Goal: Information Seeking & Learning: Learn about a topic

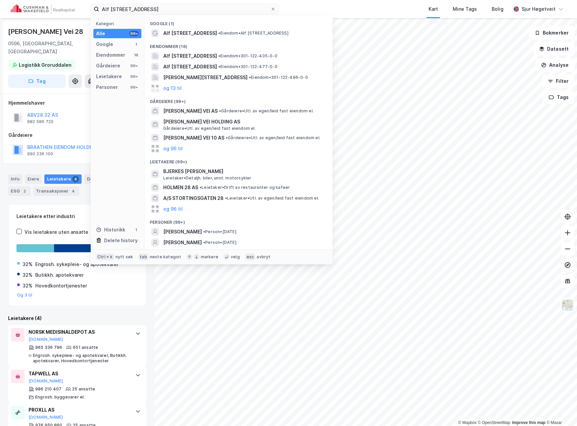
click at [163, 8] on input "Alf [STREET_ADDRESS]" at bounding box center [184, 9] width 171 height 10
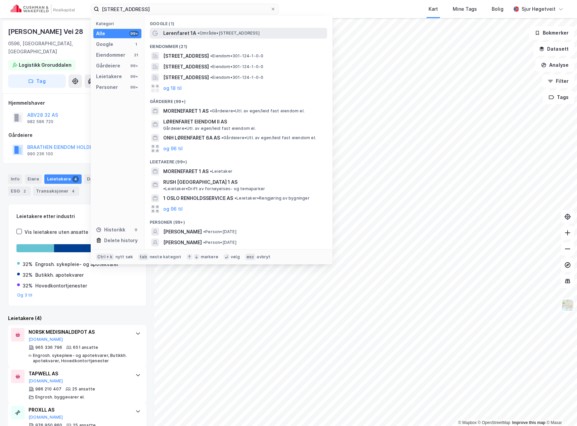
click at [185, 34] on span "Lørenfaret 1A" at bounding box center [179, 33] width 33 height 8
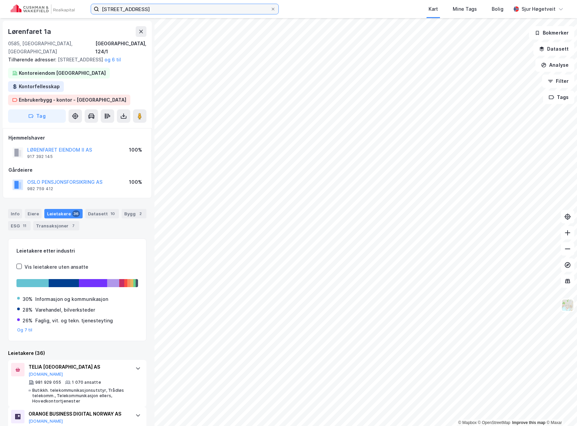
click at [133, 13] on input "[STREET_ADDRESS]" at bounding box center [184, 9] width 171 height 10
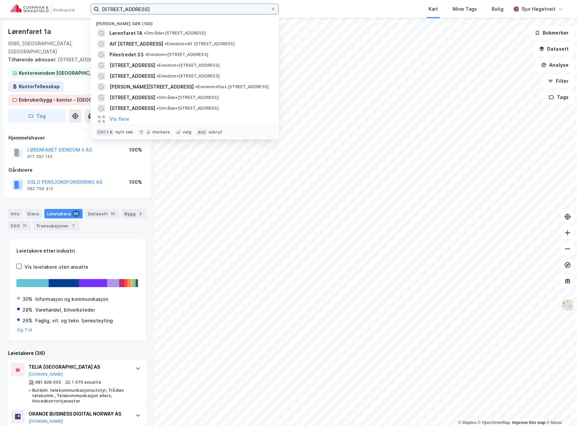
click at [133, 13] on input "[STREET_ADDRESS]" at bounding box center [184, 9] width 171 height 10
paste input "[STREET_ADDRESS]"
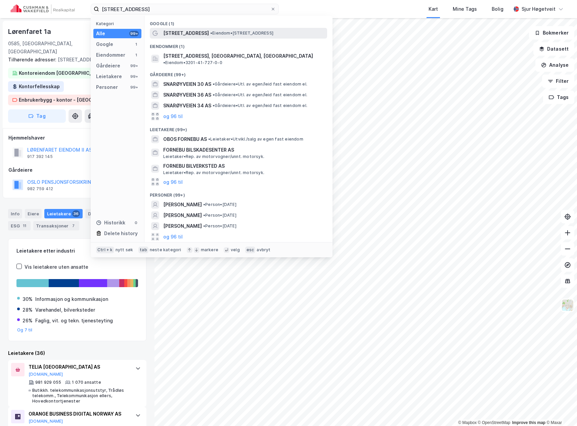
click at [190, 31] on span "[STREET_ADDRESS]" at bounding box center [186, 33] width 46 height 8
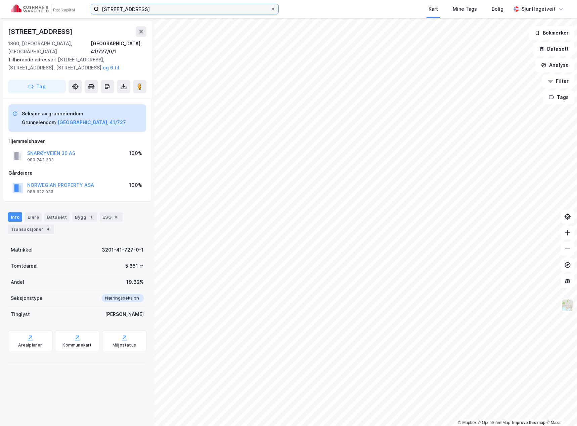
click at [126, 10] on input "[STREET_ADDRESS]" at bounding box center [184, 9] width 171 height 10
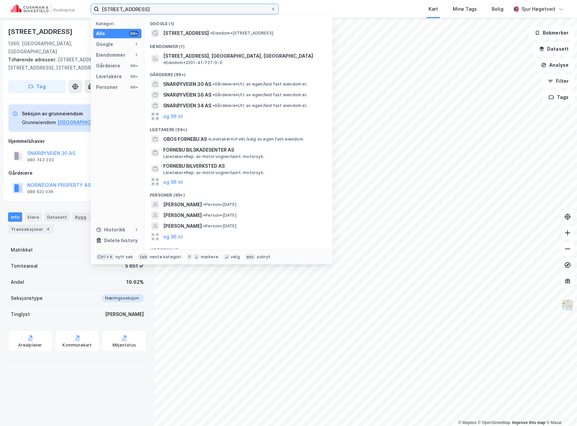
click at [126, 10] on input "[STREET_ADDRESS]" at bounding box center [184, 9] width 171 height 10
paste input "Amtmand [STREET_ADDRESS]"
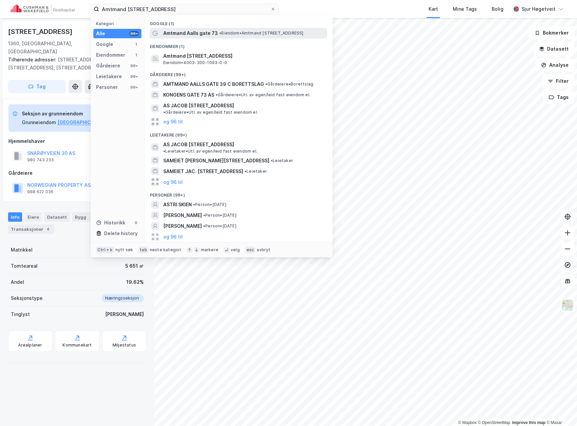
click at [171, 29] on span "Amtmand Aalls gate 73" at bounding box center [190, 33] width 55 height 8
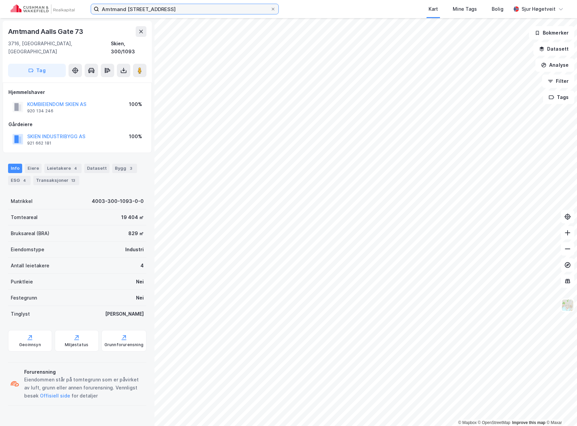
click at [120, 7] on input "Amtmand [STREET_ADDRESS]" at bounding box center [184, 9] width 171 height 10
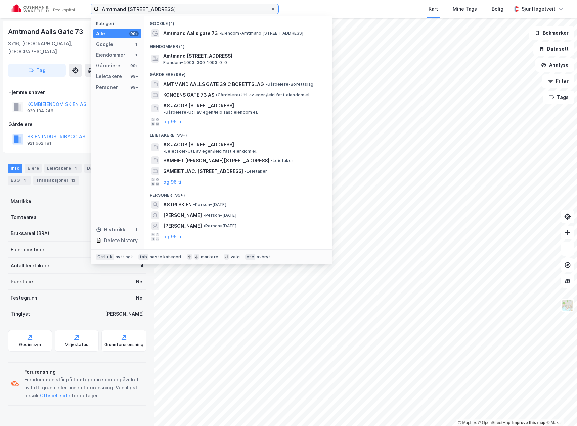
click at [120, 7] on input "Amtmand [STREET_ADDRESS]" at bounding box center [184, 9] width 171 height 10
paste input "[STREET_ADDRESS]"
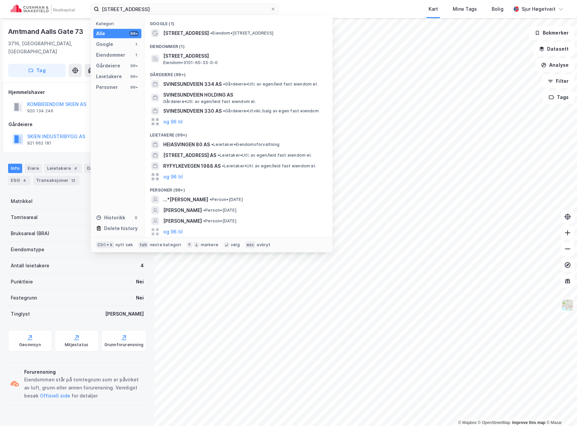
click at [192, 25] on div "Google (1)" at bounding box center [238, 22] width 188 height 12
click at [192, 26] on div "Google (1)" at bounding box center [238, 22] width 188 height 12
click at [193, 27] on div "Google (1)" at bounding box center [238, 22] width 188 height 12
click at [193, 29] on div "[STREET_ADDRESS] • Eiendom • [STREET_ADDRESS]" at bounding box center [238, 33] width 177 height 11
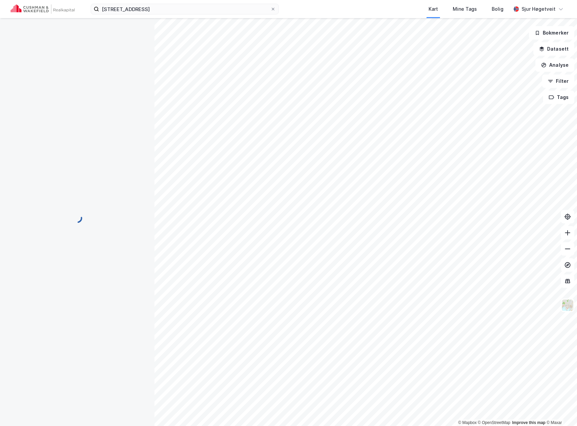
scroll to position [0, 0]
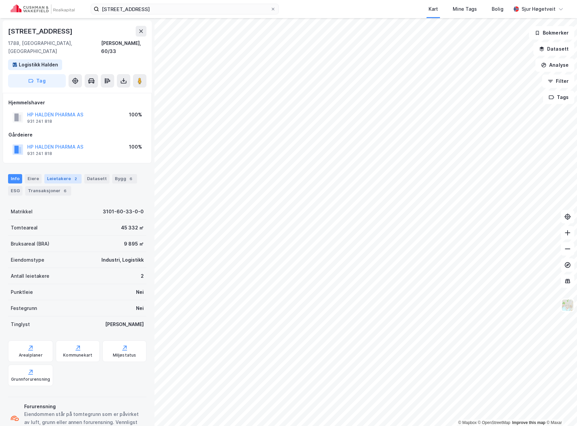
click at [73, 176] on div "2" at bounding box center [75, 179] width 7 height 7
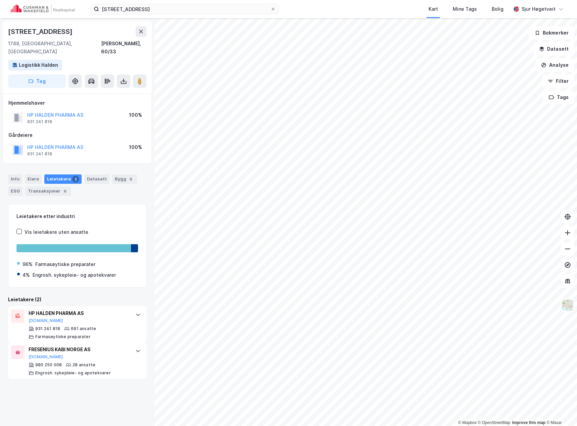
click at [16, 175] on div "Info" at bounding box center [15, 179] width 14 height 9
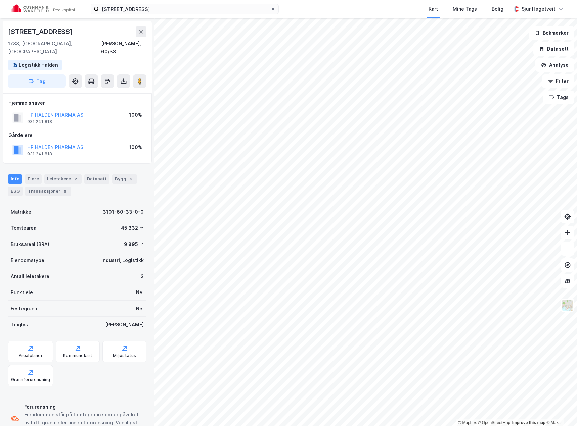
click at [125, 3] on div "[STREET_ADDRESS] Halden Kart Mine Tags Bolig [PERSON_NAME]" at bounding box center [288, 9] width 577 height 18
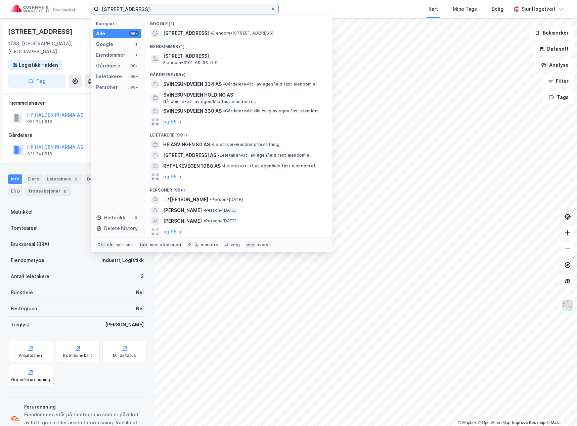
click at [128, 7] on input "[STREET_ADDRESS]" at bounding box center [184, 9] width 171 height 10
paste input "[STREET_ADDRESS]"
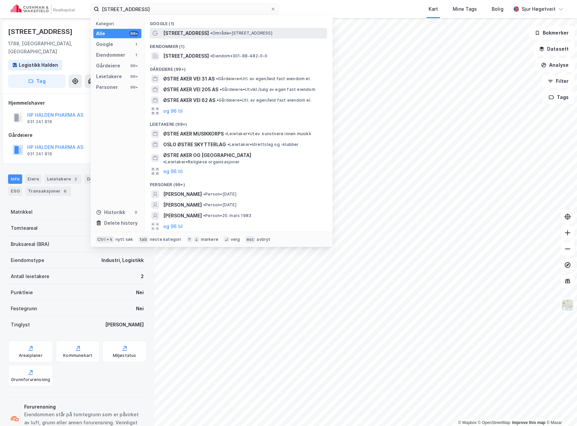
click at [178, 29] on div "[STREET_ADDRESS] • Område • [STREET_ADDRESS]" at bounding box center [238, 33] width 177 height 11
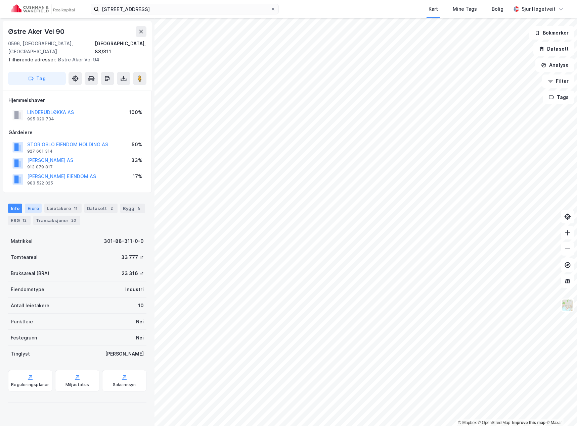
click at [39, 204] on div "Eiere" at bounding box center [33, 208] width 17 height 9
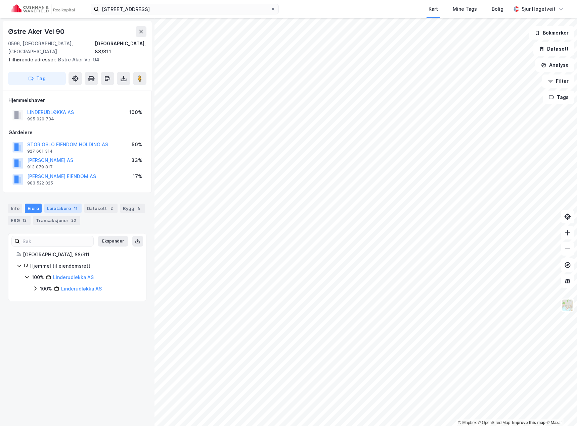
click at [51, 204] on div "Leietakere 11" at bounding box center [62, 208] width 37 height 9
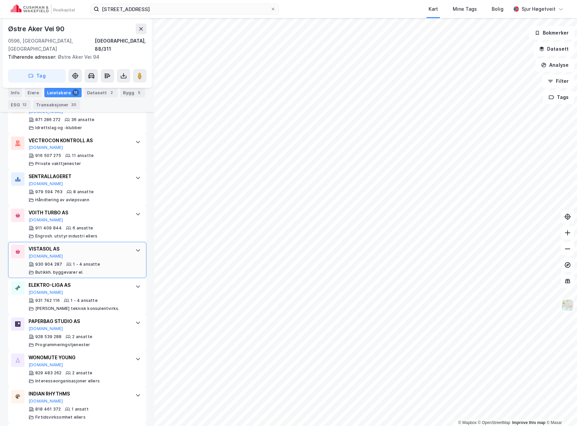
scroll to position [333, 0]
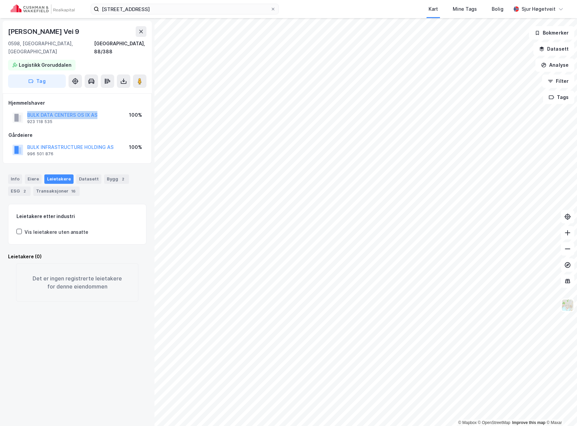
drag, startPoint x: 100, startPoint y: 105, endPoint x: 27, endPoint y: 110, distance: 72.7
click at [27, 110] on div "BULK DATA CENTERS OS IX AS 923 118 535 100%" at bounding box center [77, 118] width 138 height 16
copy button "BULK DATA CENTERS OS IX AS"
click at [114, 154] on div "Hjemmelshaver BULK DATA CENTERS OS IX AS 923 118 535 100% Gårdeiere BULK INFRAS…" at bounding box center [77, 128] width 149 height 71
click at [143, 7] on input "[STREET_ADDRESS]" at bounding box center [184, 9] width 171 height 10
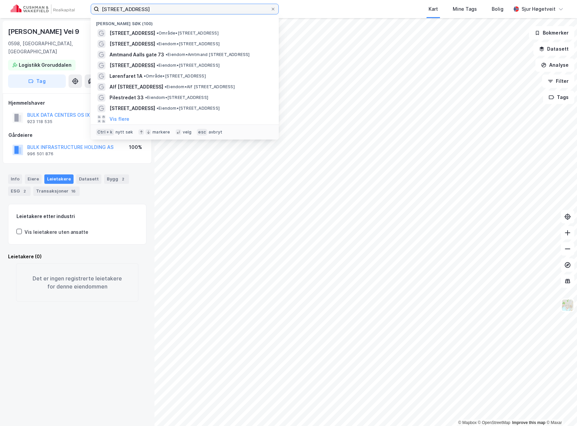
click at [143, 7] on input "[STREET_ADDRESS]" at bounding box center [184, 9] width 171 height 10
paste input "[STREET_ADDRESS]"
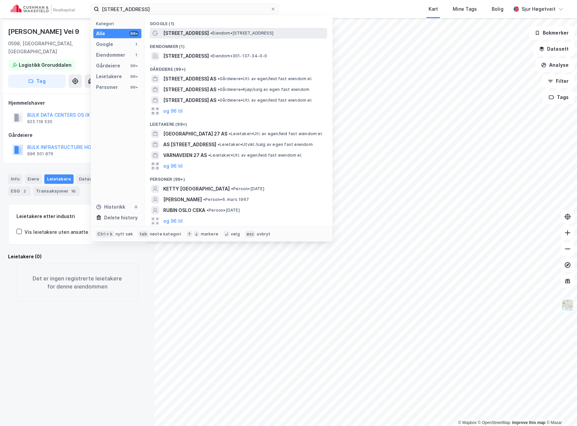
click at [178, 33] on span "[STREET_ADDRESS]" at bounding box center [186, 33] width 46 height 8
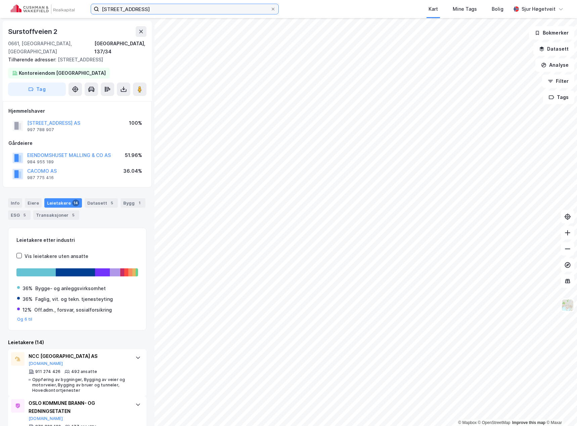
click at [163, 7] on input "[STREET_ADDRESS]" at bounding box center [184, 9] width 171 height 10
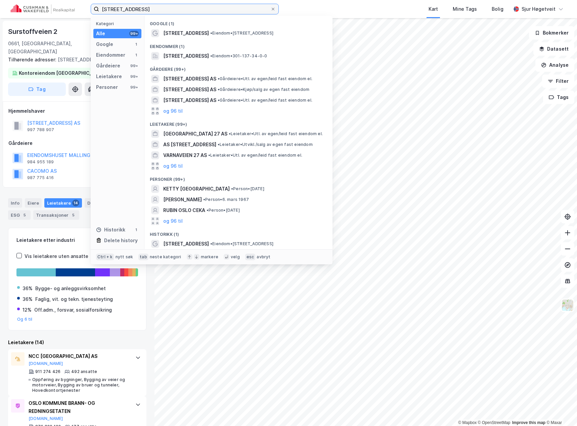
click at [163, 7] on input "[STREET_ADDRESS]" at bounding box center [184, 9] width 171 height 10
paste input "[STREET_ADDRESS]"
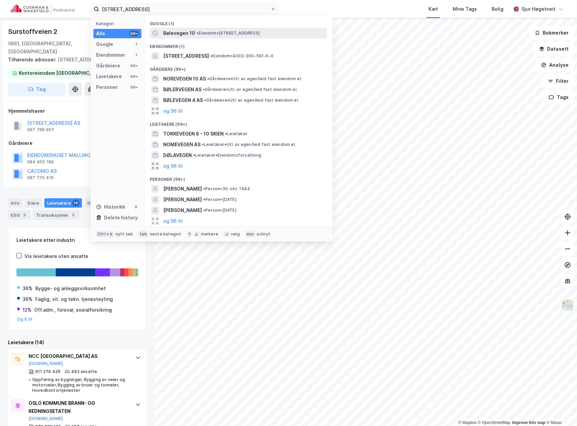
click at [182, 30] on span "Bølevegen 10" at bounding box center [179, 33] width 32 height 8
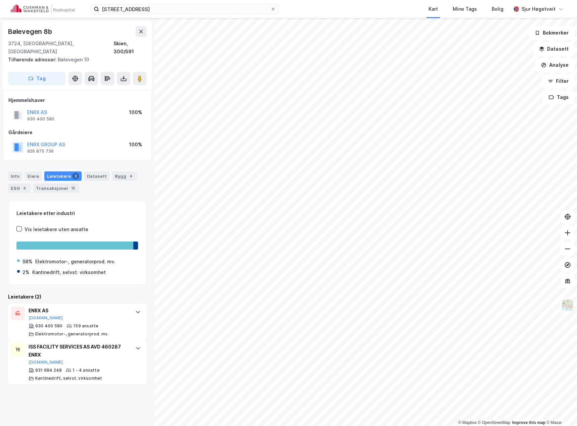
drag, startPoint x: 47, startPoint y: 136, endPoint x: 27, endPoint y: 143, distance: 21.3
click at [25, 145] on div "ENRX GROUP AS 926 875 736" at bounding box center [38, 147] width 53 height 13
drag, startPoint x: 40, startPoint y: 136, endPoint x: 31, endPoint y: 138, distance: 9.2
click at [0, 0] on button "ENRX GROUP AS" at bounding box center [0, 0] width 0 height 0
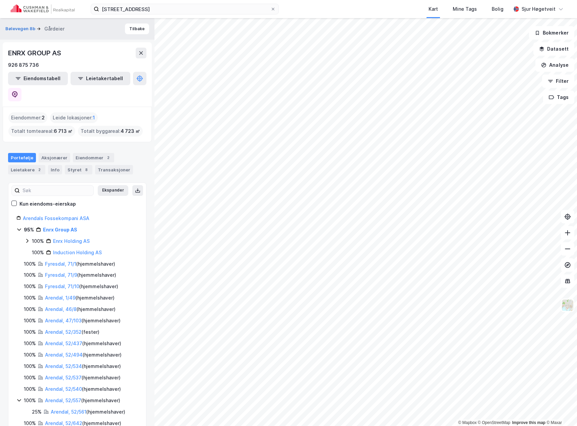
click at [27, 238] on icon at bounding box center [27, 240] width 5 height 5
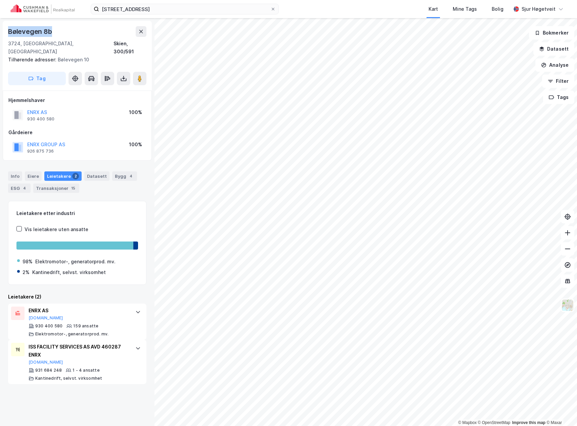
drag, startPoint x: 46, startPoint y: 29, endPoint x: 7, endPoint y: 30, distance: 38.6
click at [7, 30] on div "[STREET_ADDRESS], 300/591 Tilhørende adresser: Bølevegen 10 Tag" at bounding box center [77, 56] width 149 height 70
copy div "Bølevegen 8b"
click at [133, 308] on div at bounding box center [138, 312] width 11 height 11
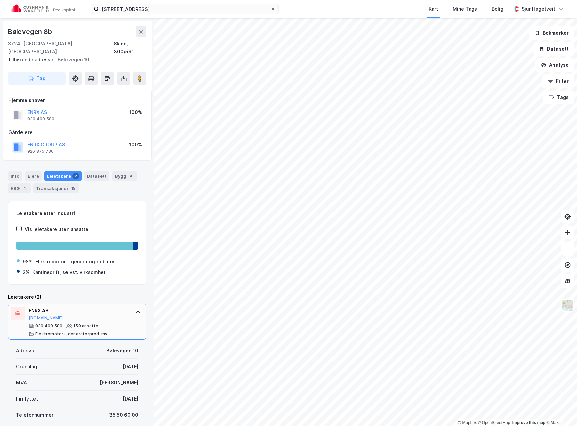
click at [133, 308] on div at bounding box center [138, 312] width 11 height 11
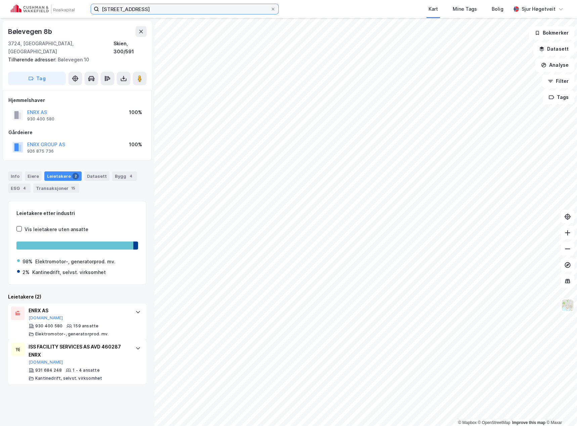
click at [131, 4] on input "[STREET_ADDRESS]" at bounding box center [184, 9] width 171 height 10
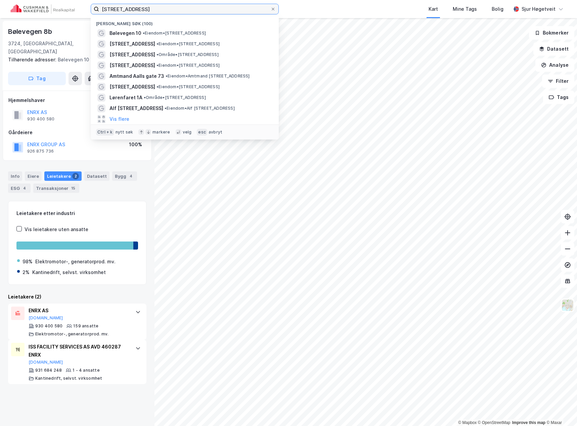
click at [131, 5] on input "[STREET_ADDRESS]" at bounding box center [184, 9] width 171 height 10
paste input "[STREET_ADDRESS]"
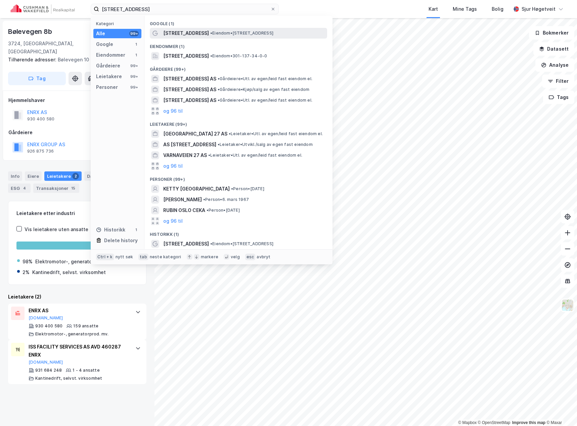
click at [202, 33] on span "[STREET_ADDRESS]" at bounding box center [186, 33] width 46 height 8
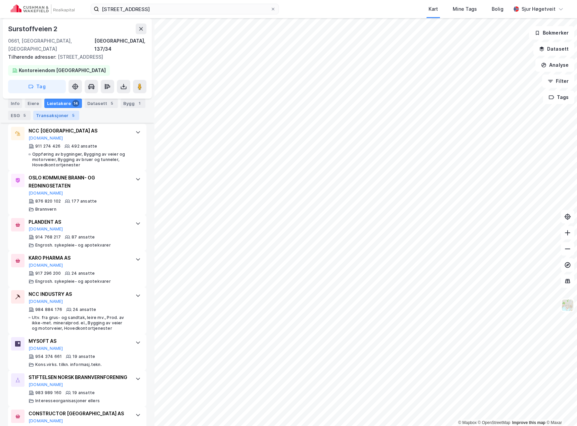
scroll to position [235, 0]
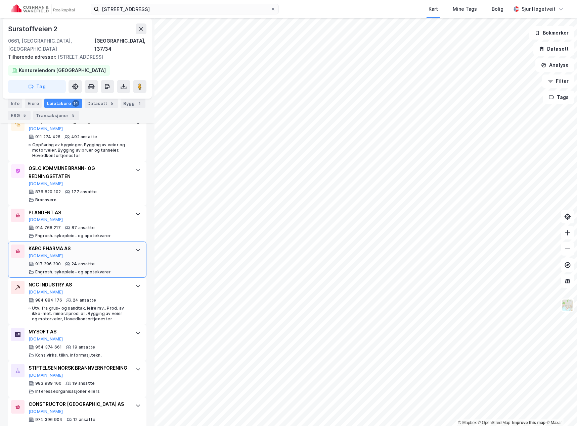
click at [133, 246] on div at bounding box center [138, 250] width 11 height 11
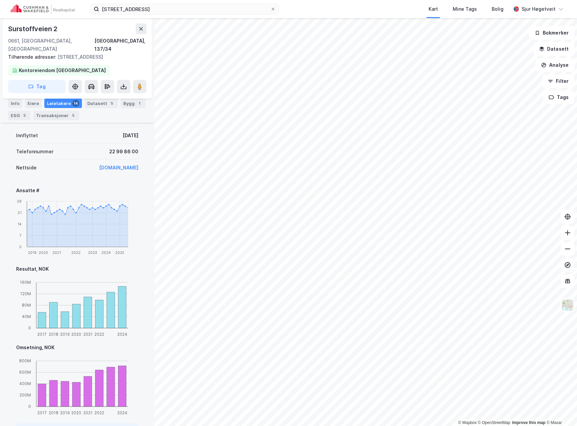
scroll to position [269, 0]
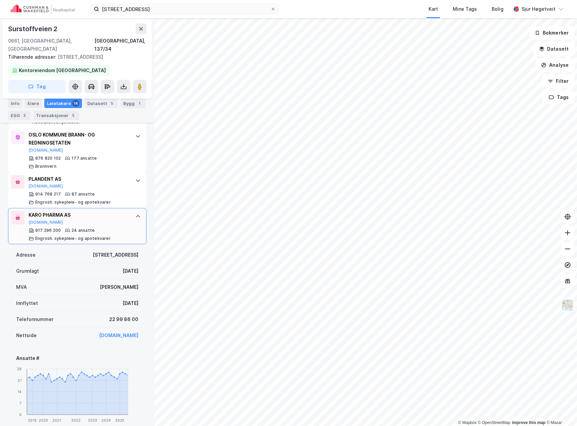
click at [133, 211] on div at bounding box center [138, 216] width 11 height 11
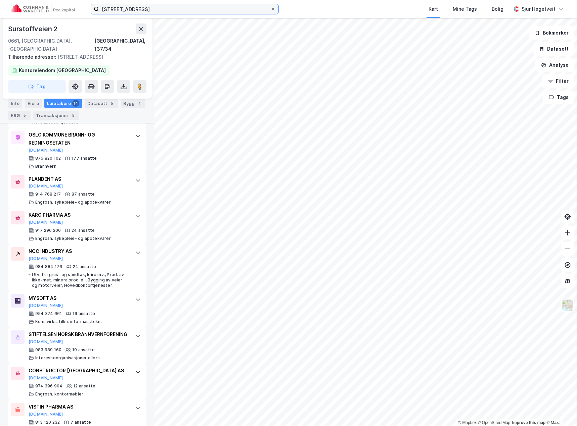
click at [130, 13] on input "[STREET_ADDRESS]" at bounding box center [184, 9] width 171 height 10
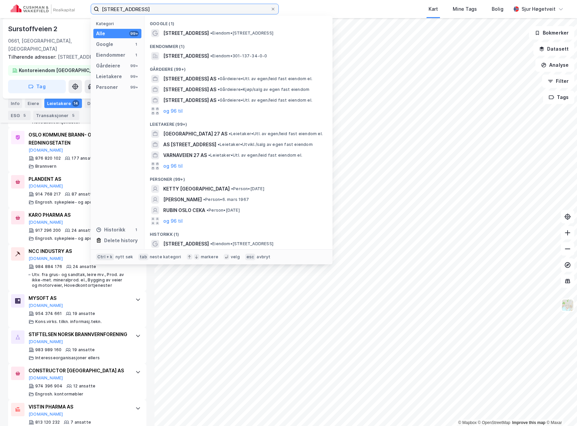
click at [130, 13] on input "[STREET_ADDRESS]" at bounding box center [184, 9] width 171 height 10
paste input "[STREET_ADDRESS]"
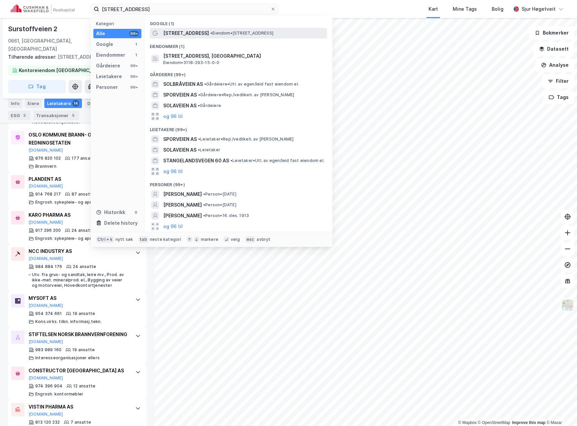
click at [194, 38] on div "[STREET_ADDRESS] • Eiendom • [STREET_ADDRESS]" at bounding box center [238, 33] width 177 height 11
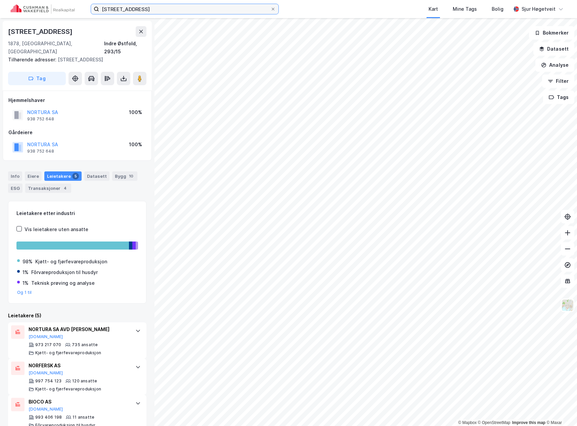
click at [123, 11] on input "[STREET_ADDRESS]" at bounding box center [184, 9] width 171 height 10
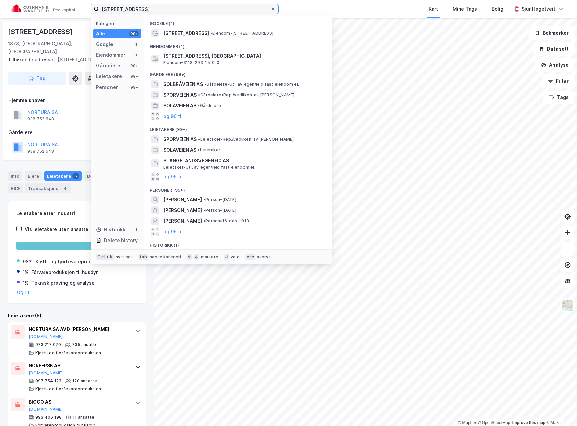
click at [123, 11] on input "[STREET_ADDRESS]" at bounding box center [184, 9] width 171 height 10
paste input "[STREET_ADDRESS]"
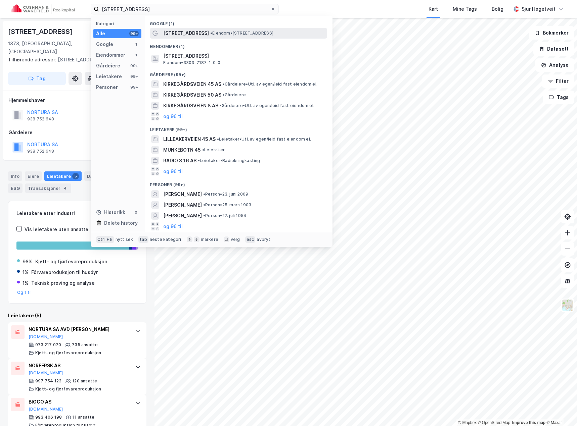
click at [189, 34] on span "[STREET_ADDRESS]" at bounding box center [186, 33] width 46 height 8
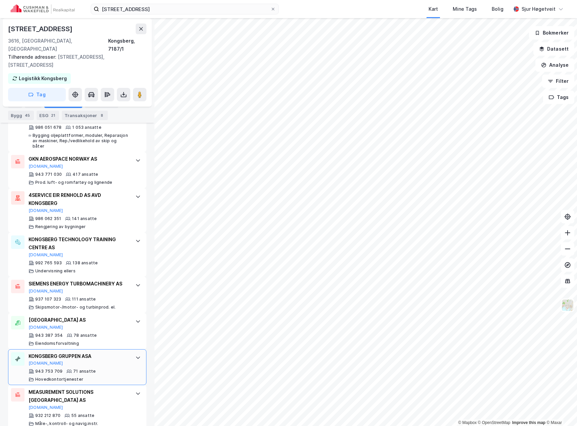
scroll to position [336, 0]
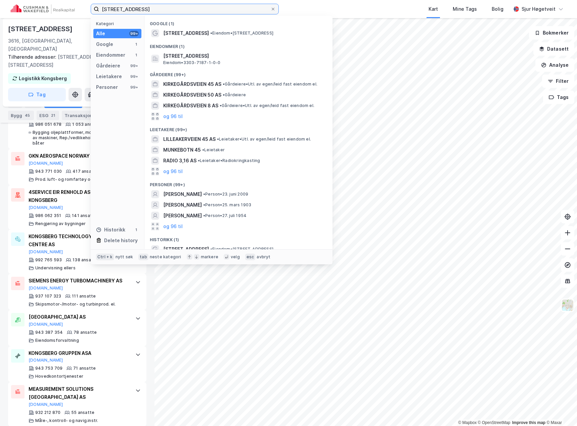
click at [133, 5] on input "[STREET_ADDRESS]" at bounding box center [184, 9] width 171 height 10
paste input "jerraten [STREET_ADDRESS]"
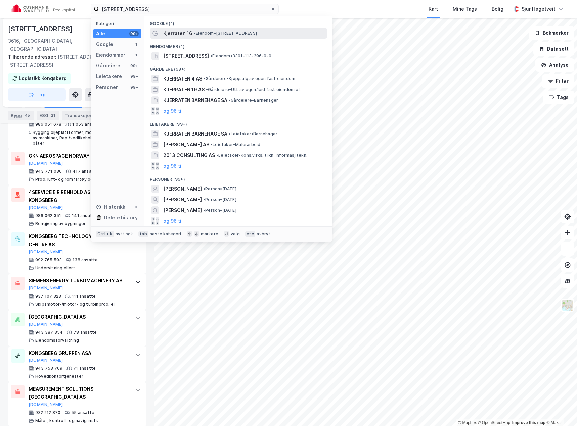
click at [176, 33] on span "Kjerraten 16" at bounding box center [177, 33] width 29 height 8
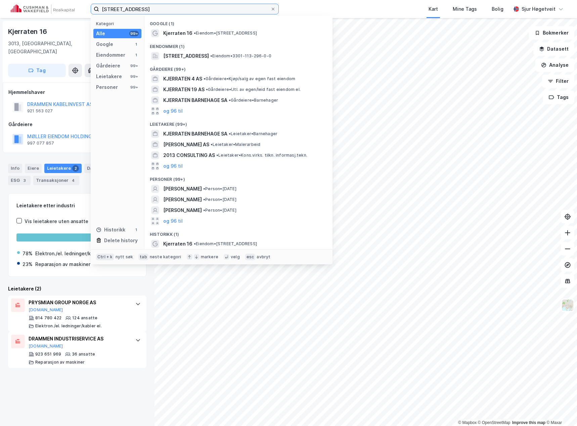
click at [137, 10] on input "[STREET_ADDRESS]" at bounding box center [184, 9] width 171 height 10
paste input "[STREET_ADDRESS]"
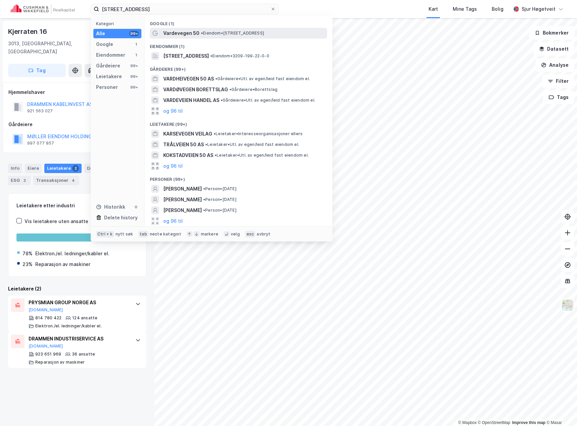
click at [196, 33] on span "Vardevegen 50" at bounding box center [181, 33] width 36 height 8
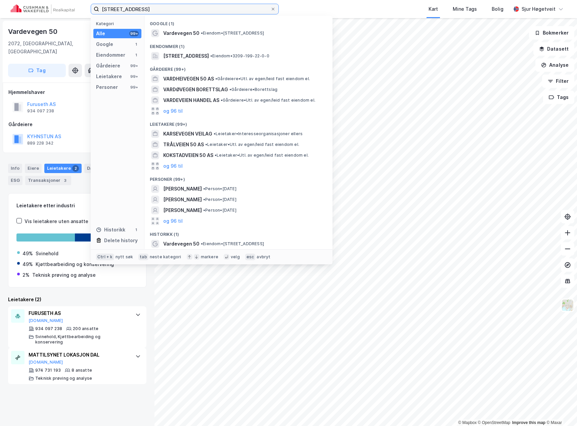
click at [118, 8] on input "[STREET_ADDRESS]" at bounding box center [184, 9] width 171 height 10
paste input "Alf [STREET_ADDRESS]"
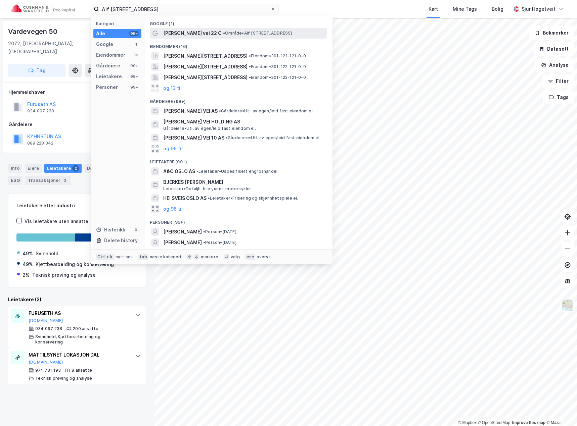
click at [186, 32] on span "[PERSON_NAME] vei 22 C" at bounding box center [192, 33] width 58 height 8
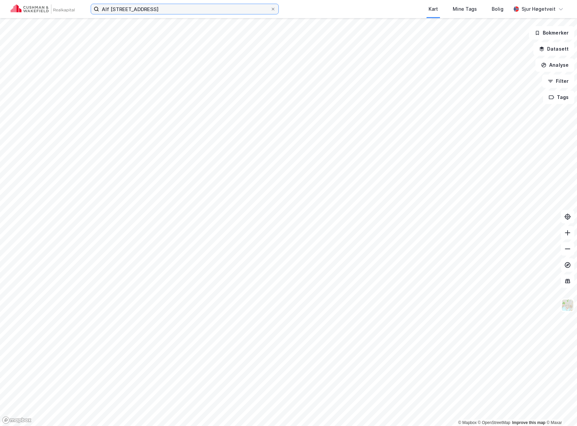
click at [151, 10] on input "Alf [STREET_ADDRESS]" at bounding box center [184, 9] width 171 height 10
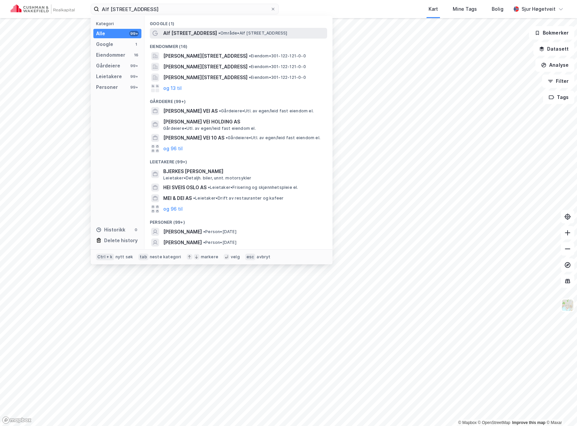
click at [189, 30] on span "Alf [STREET_ADDRESS]" at bounding box center [190, 33] width 54 height 8
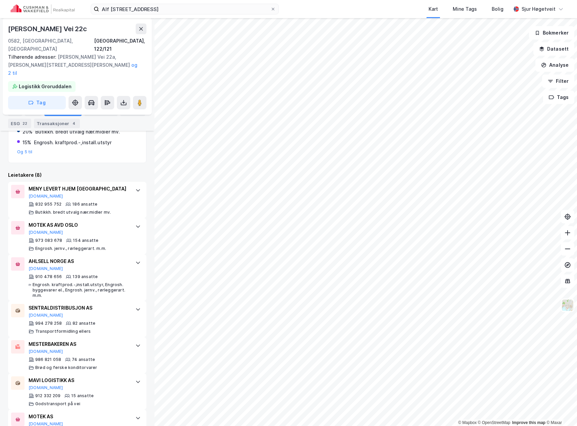
scroll to position [168, 0]
click at [127, 10] on input "Alf [STREET_ADDRESS]" at bounding box center [184, 9] width 171 height 10
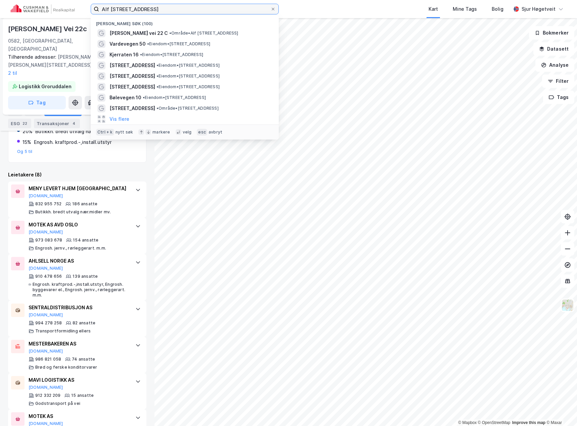
click at [127, 10] on input "Alf [STREET_ADDRESS]" at bounding box center [184, 9] width 171 height 10
paste input "[STREET_ADDRESS]"
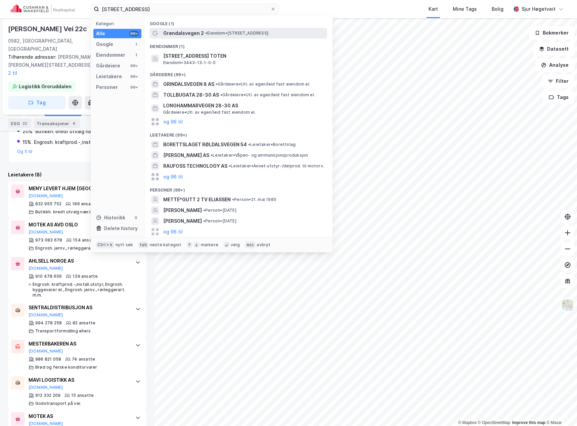
click at [162, 36] on div "Grøndalsvegen 2 • Eiendom • [STREET_ADDRESS]" at bounding box center [238, 33] width 177 height 11
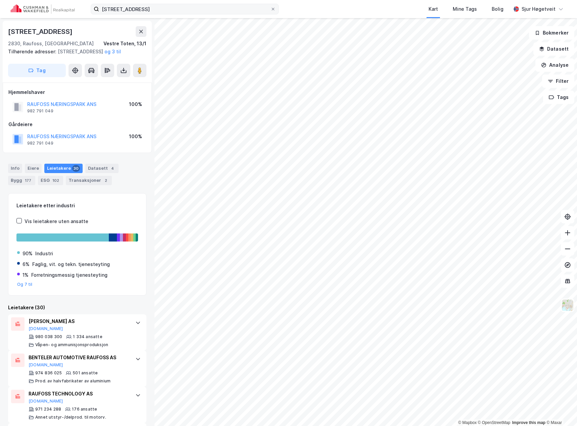
click at [163, 14] on div "[STREET_ADDRESS] Kart Mine Tags Bolig [PERSON_NAME]" at bounding box center [288, 9] width 577 height 18
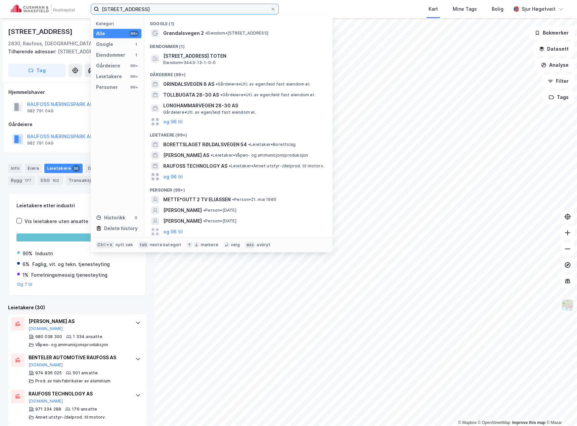
click at [165, 11] on input "[STREET_ADDRESS]" at bounding box center [184, 9] width 171 height 10
paste input "[PERSON_NAME][STREET_ADDRESS]"
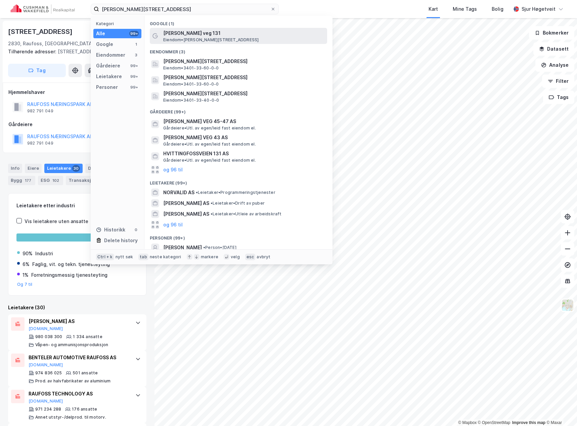
click at [205, 35] on span "[PERSON_NAME] veg 131" at bounding box center [243, 33] width 161 height 8
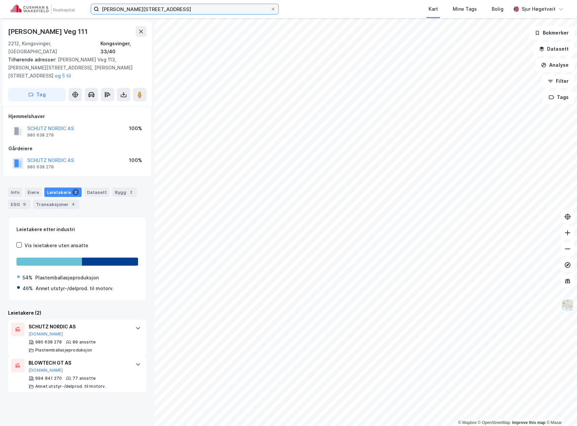
click at [122, 9] on input "[PERSON_NAME][STREET_ADDRESS]" at bounding box center [184, 9] width 171 height 10
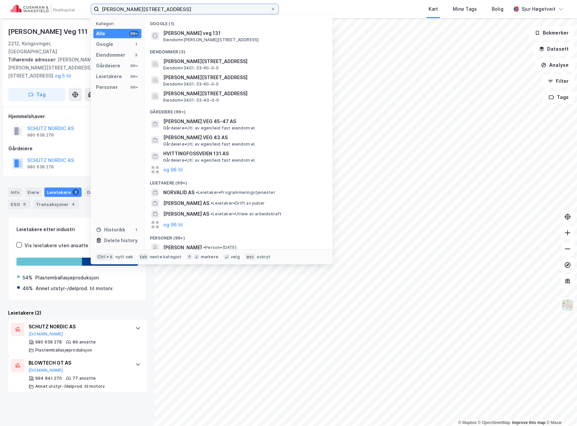
click at [122, 9] on input "[PERSON_NAME][STREET_ADDRESS]" at bounding box center [184, 9] width 171 height 10
paste input "[STREET_ADDRESS]"
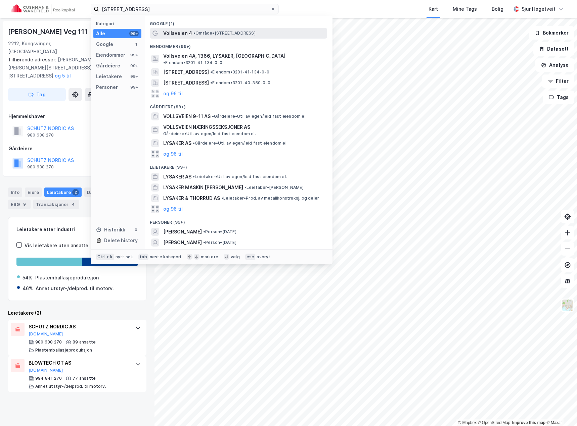
click at [185, 29] on span "Vollsveien 4" at bounding box center [177, 33] width 29 height 8
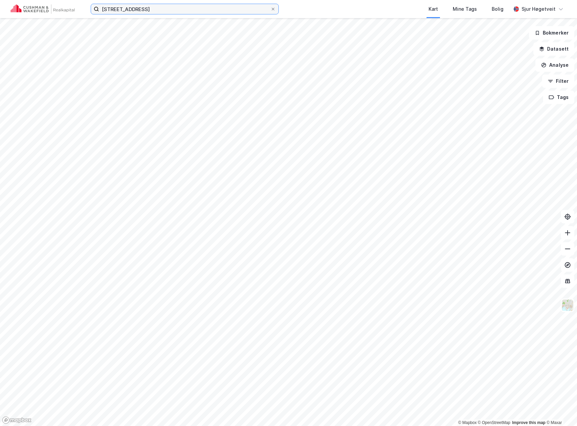
click at [168, 9] on input "[STREET_ADDRESS]" at bounding box center [184, 9] width 171 height 10
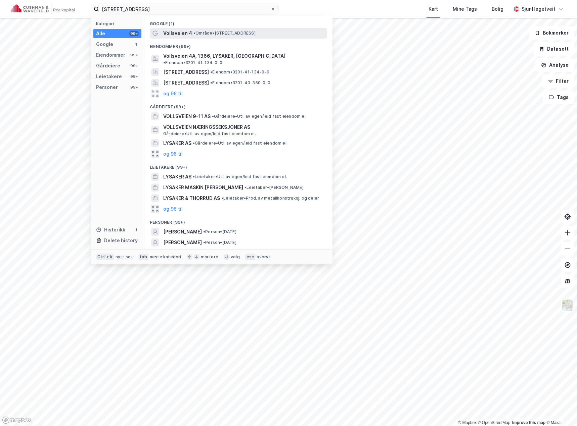
click at [190, 30] on span "Vollsveien 4" at bounding box center [177, 33] width 29 height 8
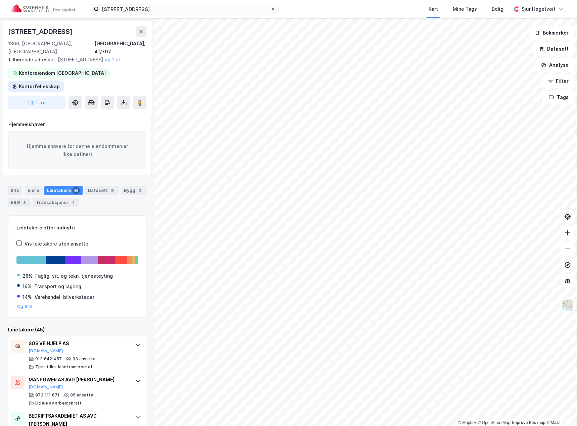
click at [222, 3] on div "[STREET_ADDRESS], 1366 Lysaker Kart Mine Tags Bolig [PERSON_NAME]" at bounding box center [288, 9] width 577 height 18
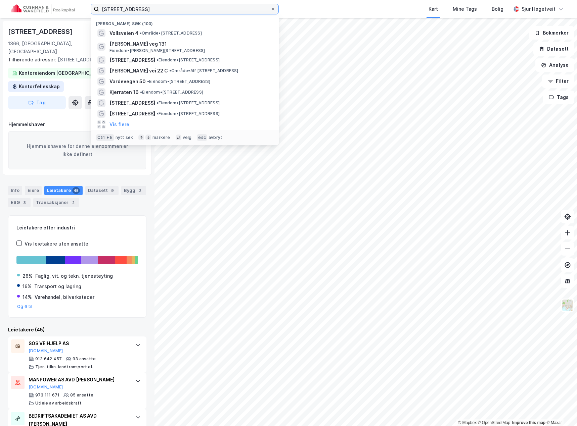
click at [223, 5] on input "[STREET_ADDRESS]" at bounding box center [184, 9] width 171 height 10
paste input "[STREET_ADDRESS]"
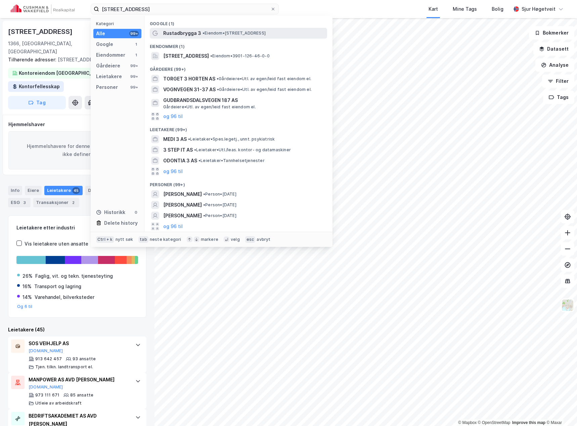
click at [171, 33] on span "Rustadbrygga 3" at bounding box center [182, 33] width 38 height 8
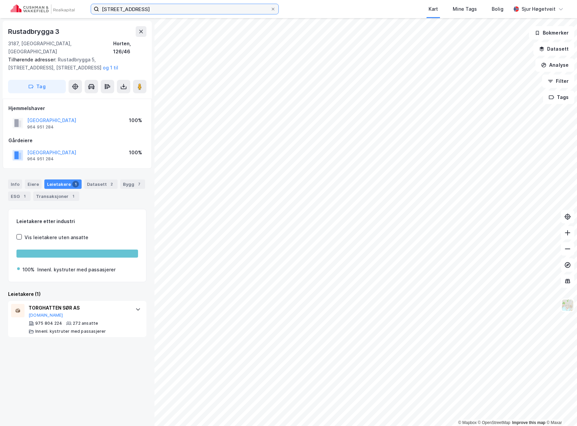
click at [121, 5] on input "[STREET_ADDRESS]" at bounding box center [184, 9] width 171 height 10
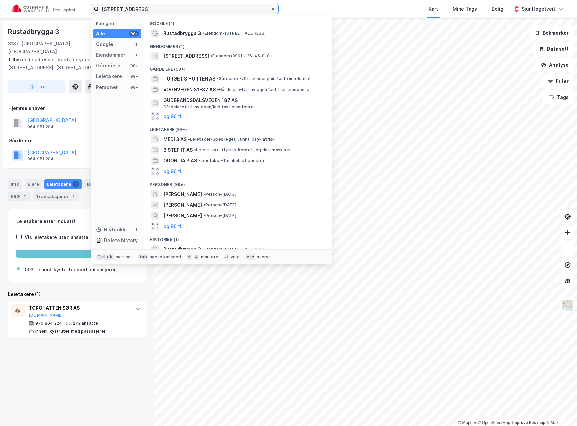
click at [122, 5] on input "[STREET_ADDRESS]" at bounding box center [184, 9] width 171 height 10
click at [122, 6] on input "[STREET_ADDRESS]" at bounding box center [184, 9] width 171 height 10
paste input "Haavard [STREET_ADDRESS]"
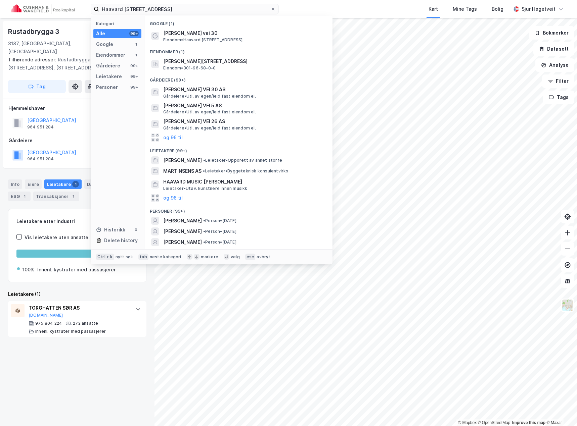
click at [173, 30] on span "[PERSON_NAME] vei 30" at bounding box center [243, 33] width 161 height 8
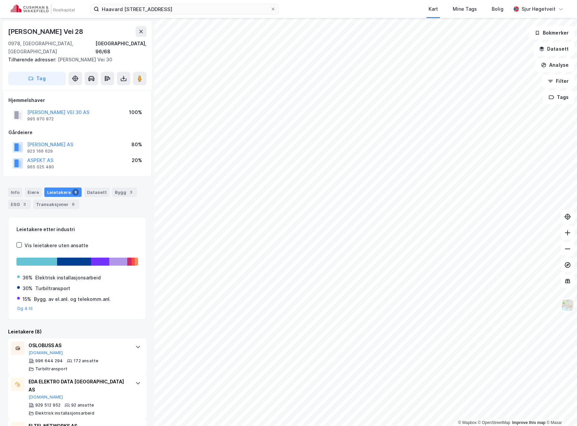
click at [142, 15] on div "Haavard [STREET_ADDRESS] Kart Mine Tags Bolig [PERSON_NAME]" at bounding box center [288, 9] width 577 height 18
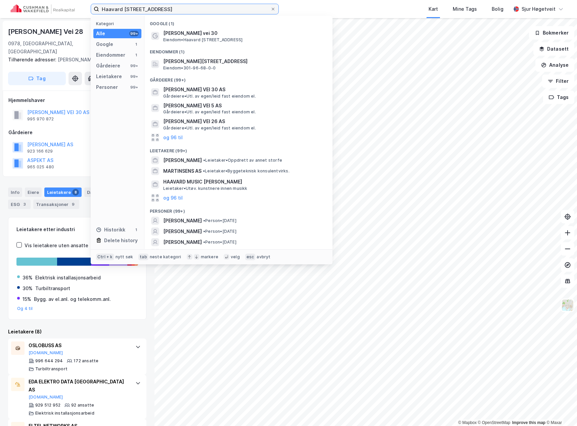
click at [143, 12] on input "Haavard [STREET_ADDRESS]" at bounding box center [184, 9] width 171 height 10
paste input "[STREET_ADDRESS]"
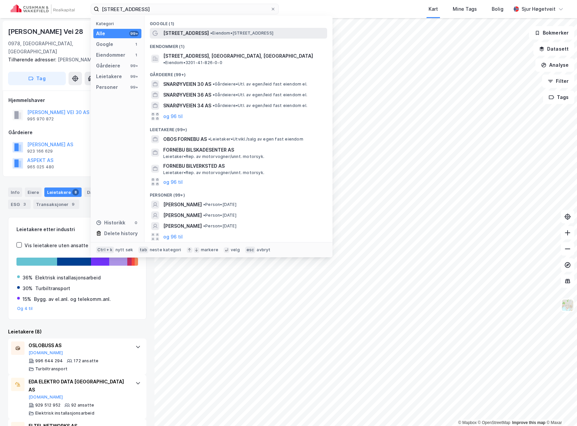
click at [179, 33] on span "[STREET_ADDRESS]" at bounding box center [186, 33] width 46 height 8
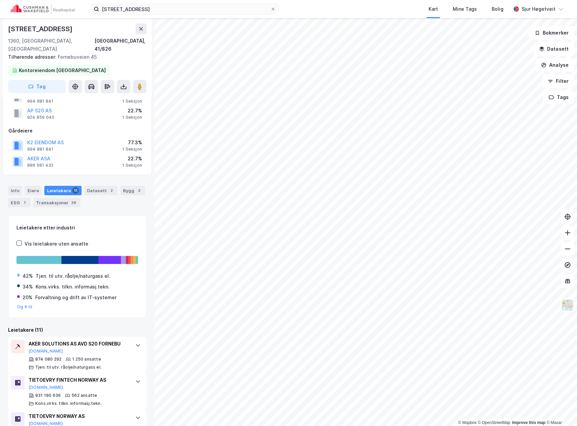
scroll to position [67, 0]
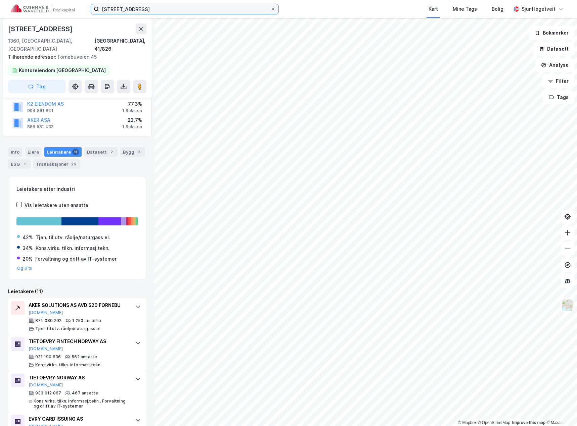
click at [123, 7] on input "[STREET_ADDRESS]" at bounding box center [184, 9] width 171 height 10
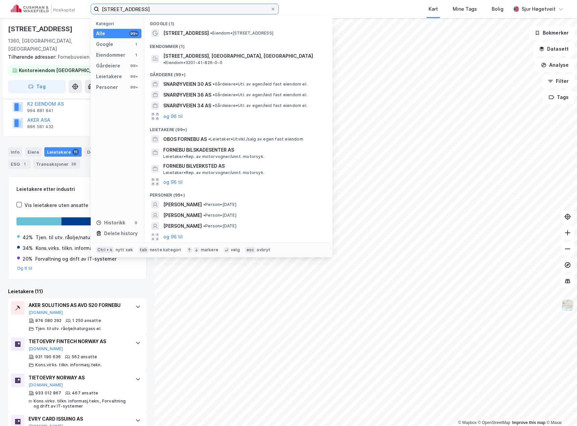
click at [123, 7] on input "[STREET_ADDRESS]" at bounding box center [184, 9] width 171 height 10
paste input "[STREET_ADDRESS]"
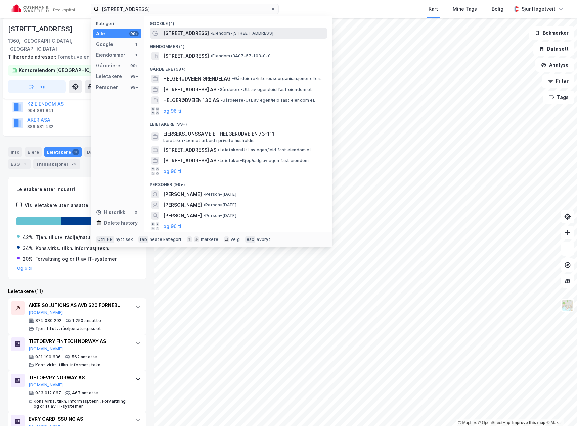
click at [191, 32] on span "[STREET_ADDRESS]" at bounding box center [186, 33] width 46 height 8
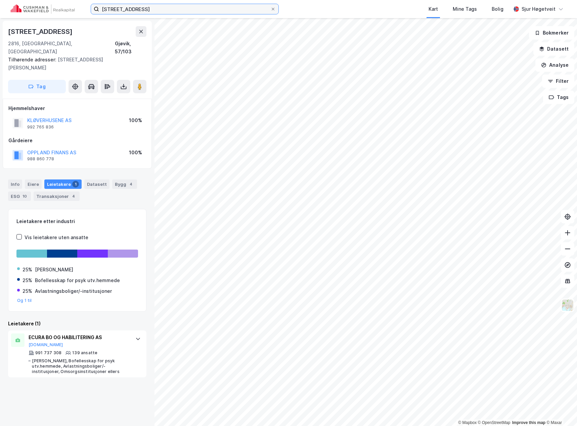
click at [137, 10] on input "[STREET_ADDRESS]" at bounding box center [184, 9] width 171 height 10
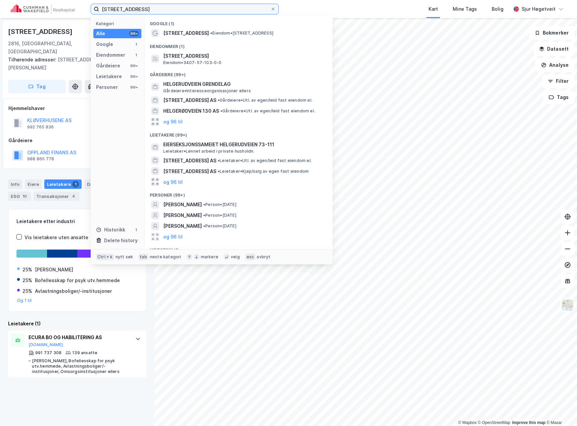
click at [137, 10] on input "[STREET_ADDRESS]" at bounding box center [184, 9] width 171 height 10
paste input "[PERSON_NAME][STREET_ADDRESS]"
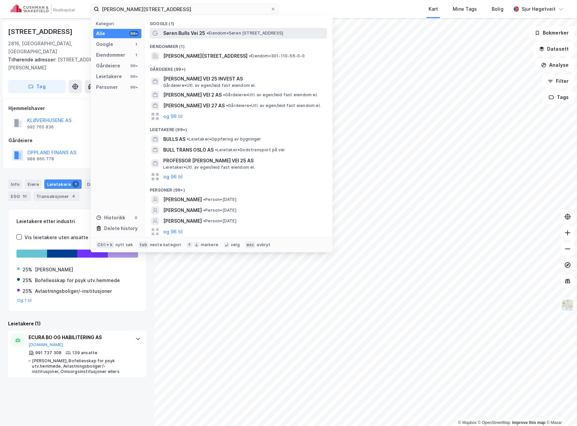
click at [197, 38] on div "[PERSON_NAME] Vei 25 • Eiendom • [STREET_ADDRESS]" at bounding box center [238, 33] width 177 height 11
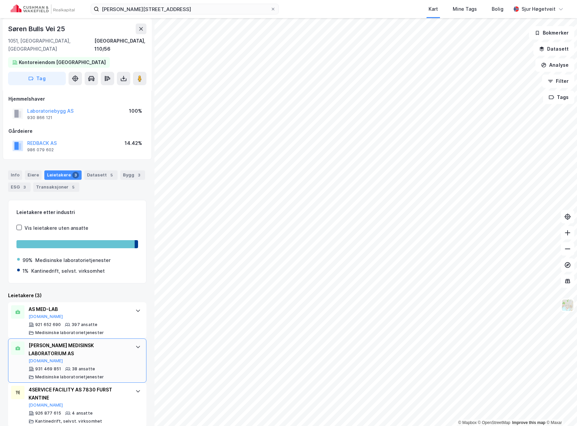
scroll to position [5, 0]
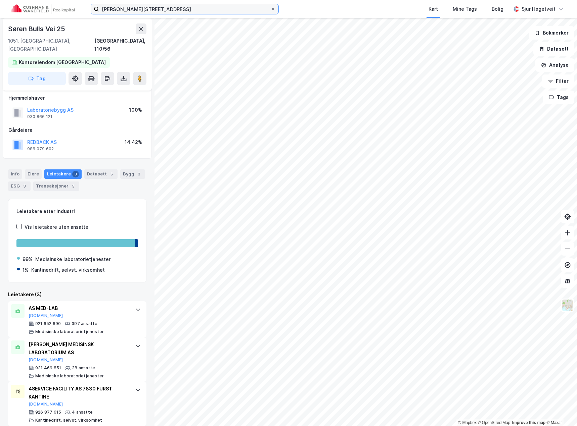
click at [124, 4] on input "[PERSON_NAME][STREET_ADDRESS]" at bounding box center [184, 9] width 171 height 10
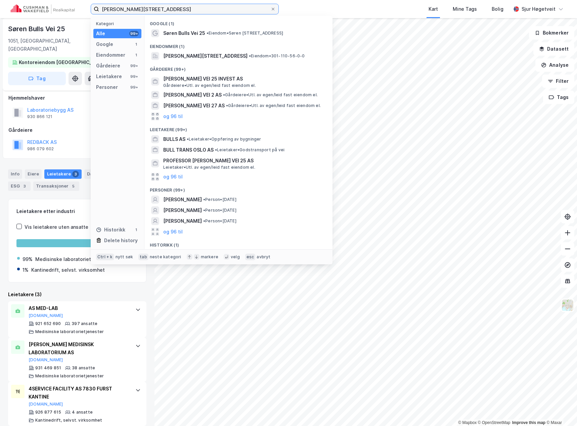
click at [124, 4] on input "[PERSON_NAME][STREET_ADDRESS]" at bounding box center [184, 9] width 171 height 10
paste input "Badeveien 287, 3370 Vikersund"
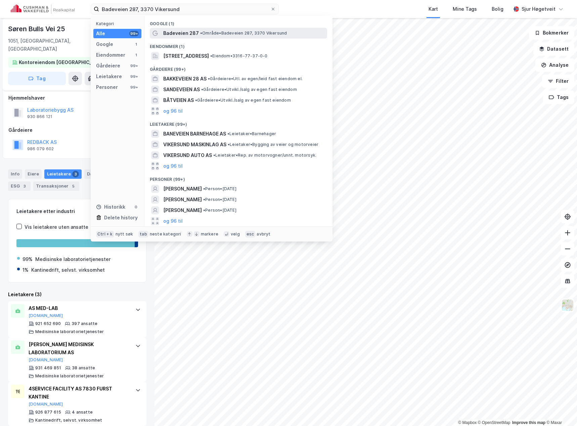
click at [190, 36] on span "Badeveien 287" at bounding box center [181, 33] width 36 height 8
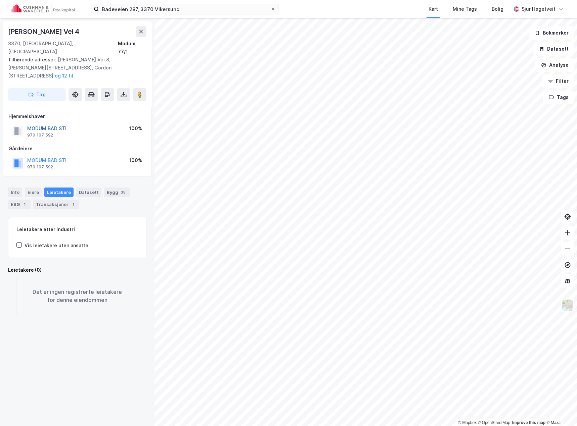
click at [0, 0] on button "MODUM BAD STI" at bounding box center [0, 0] width 0 height 0
click at [123, 8] on input "Badeveien 287, 3370 Vikersund" at bounding box center [184, 9] width 171 height 10
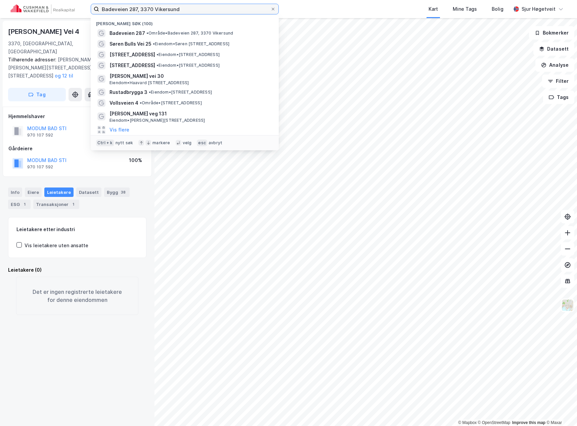
click at [123, 8] on input "Badeveien 287, 3370 Vikersund" at bounding box center [184, 9] width 171 height 10
paste input "[STREET_ADDRESS]"
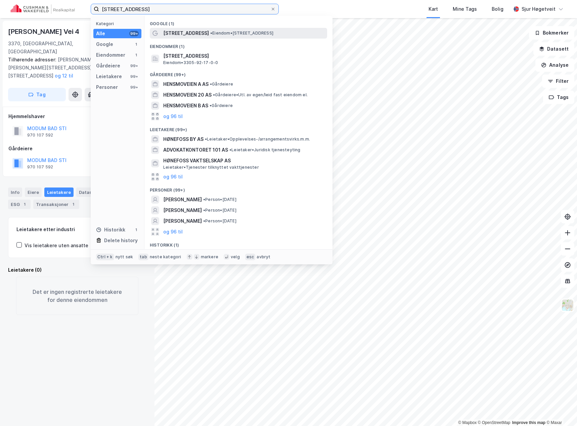
type input "[STREET_ADDRESS]"
click at [198, 36] on span "[STREET_ADDRESS]" at bounding box center [186, 33] width 46 height 8
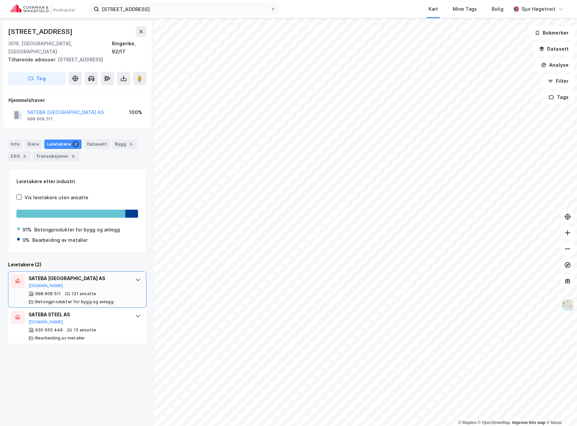
click at [116, 282] on div "SATEBA NORWAY AS [DOMAIN_NAME] 998 608 511 131 ansatte Betongprodukter for bygg…" at bounding box center [79, 290] width 100 height 30
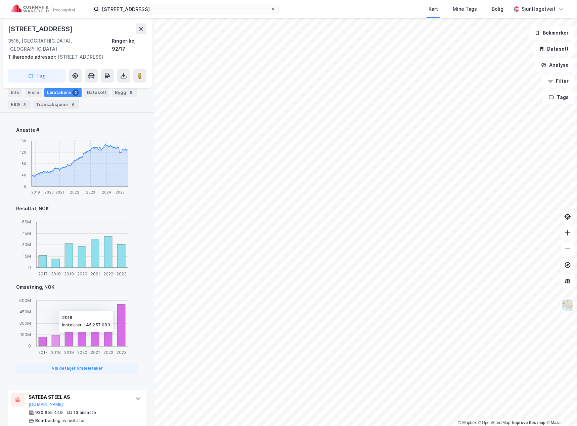
scroll to position [276, 0]
click at [116, 365] on button "Vis detaljer om leietaker" at bounding box center [77, 368] width 122 height 11
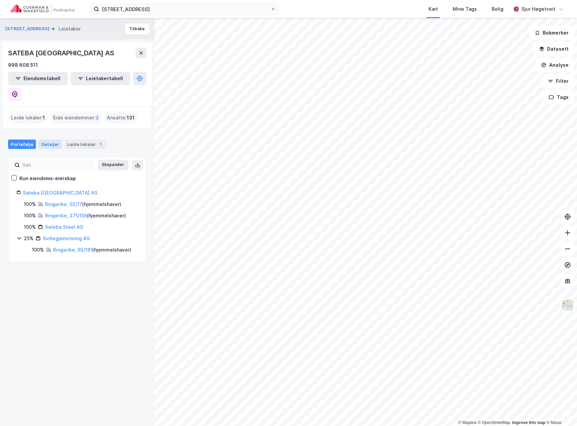
click at [51, 140] on div "Detaljer" at bounding box center [50, 144] width 23 height 9
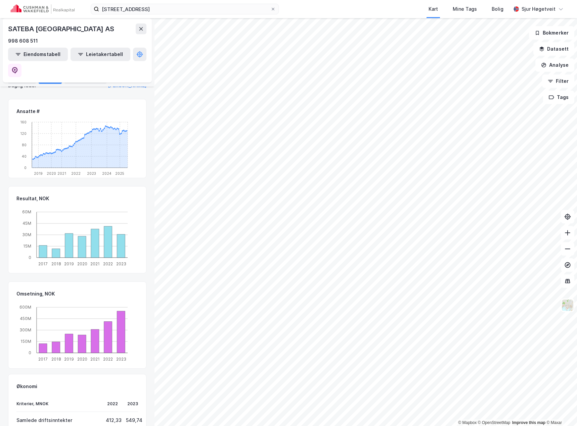
scroll to position [240, 0]
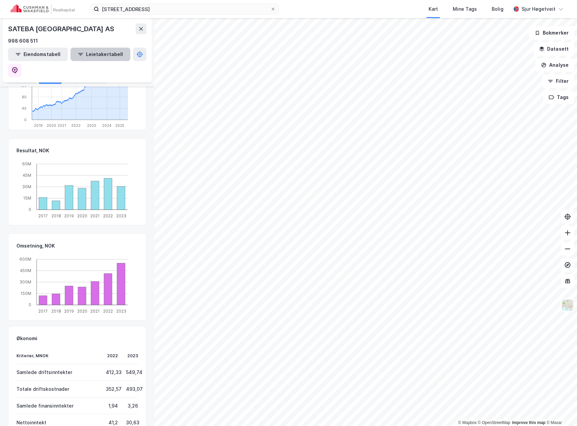
click at [89, 81] on div "Leide lokaler 1" at bounding box center [85, 79] width 42 height 9
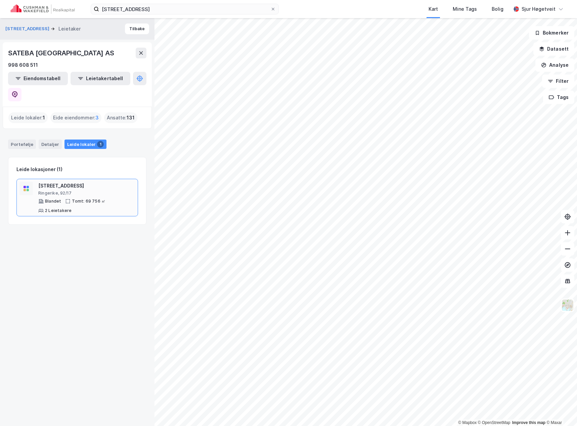
click at [74, 191] on div "Ringerike, 92/17" at bounding box center [86, 193] width 97 height 5
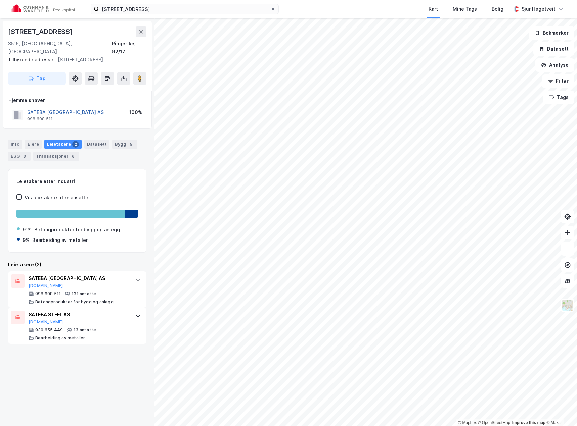
click at [0, 0] on button "SATEBA [GEOGRAPHIC_DATA] AS" at bounding box center [0, 0] width 0 height 0
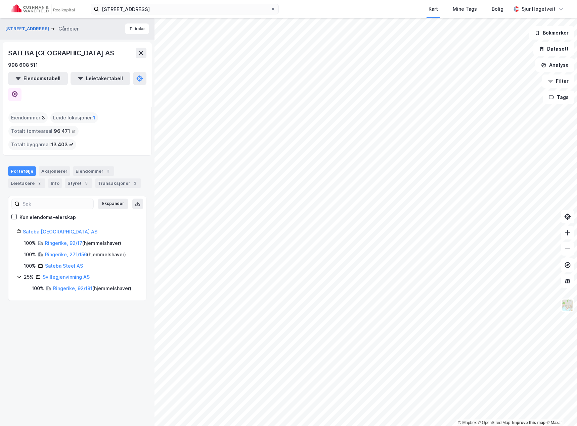
click at [32, 112] on div "Eiendommer : 3" at bounding box center [27, 117] width 39 height 11
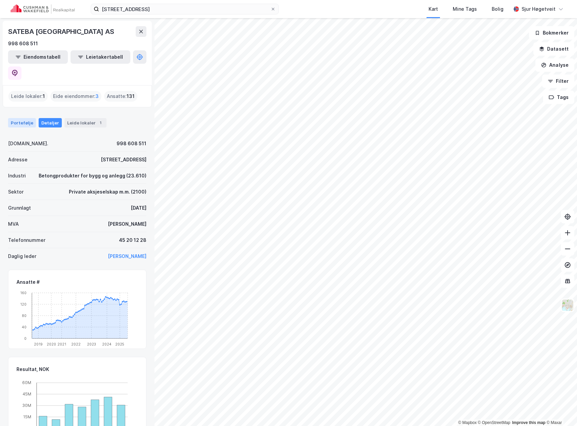
click at [29, 118] on div "Portefølje" at bounding box center [22, 122] width 28 height 9
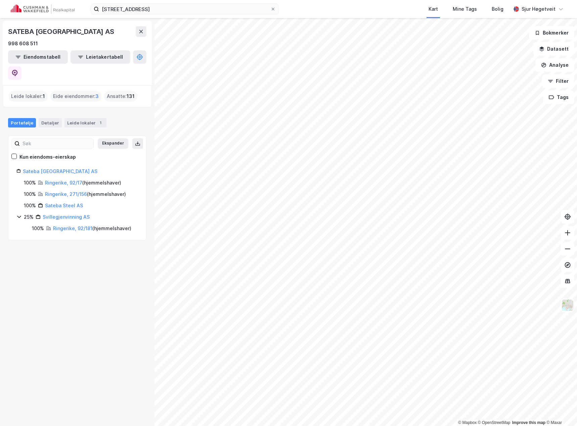
click at [54, 113] on div "Portefølje Detaljer Leide lokaler 1" at bounding box center [77, 120] width 154 height 20
click at [53, 118] on div "Detaljer" at bounding box center [50, 122] width 23 height 9
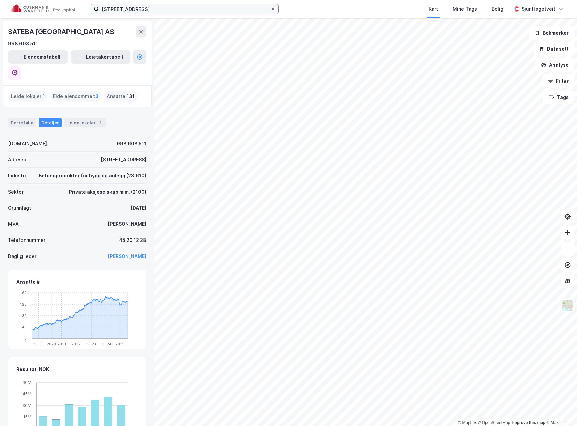
click at [166, 9] on input "[STREET_ADDRESS]" at bounding box center [184, 9] width 171 height 10
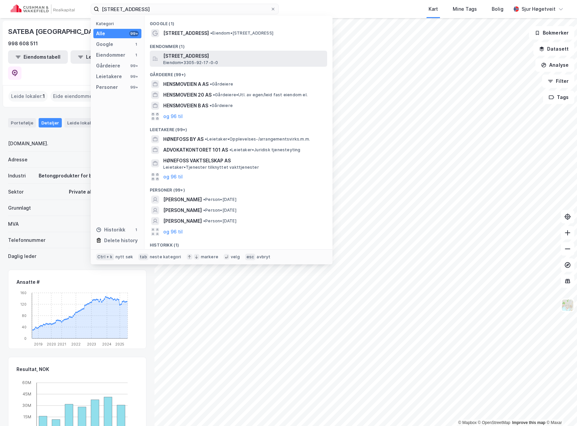
click at [209, 53] on span "[STREET_ADDRESS]" at bounding box center [243, 56] width 161 height 8
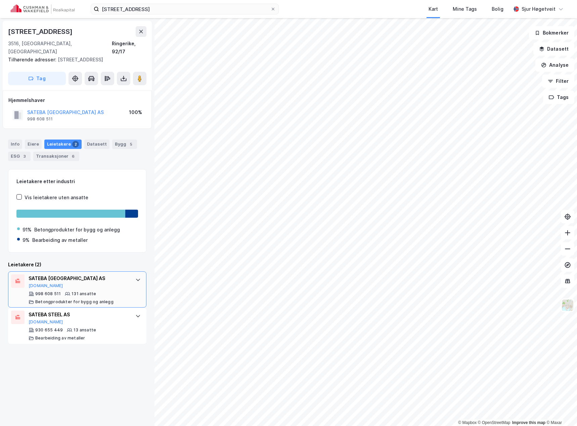
click at [86, 291] on div "131 ansatte" at bounding box center [84, 293] width 25 height 5
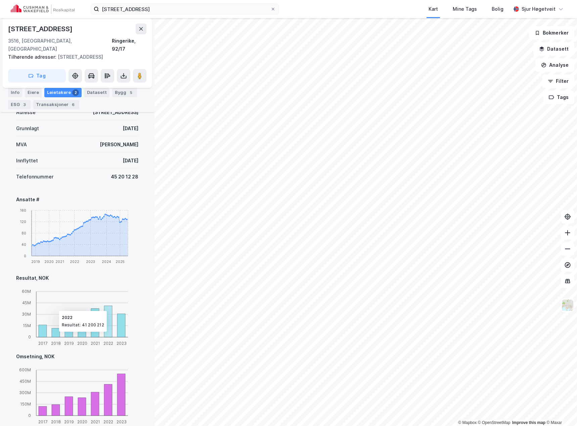
scroll to position [276, 0]
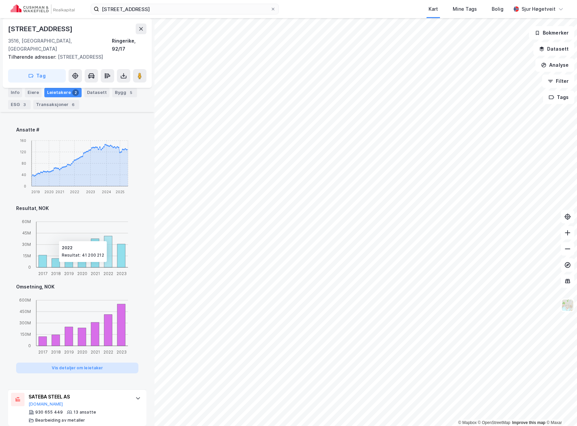
click at [62, 363] on button "Vis detaljer om leietaker" at bounding box center [77, 368] width 122 height 11
